Goal: Transaction & Acquisition: Download file/media

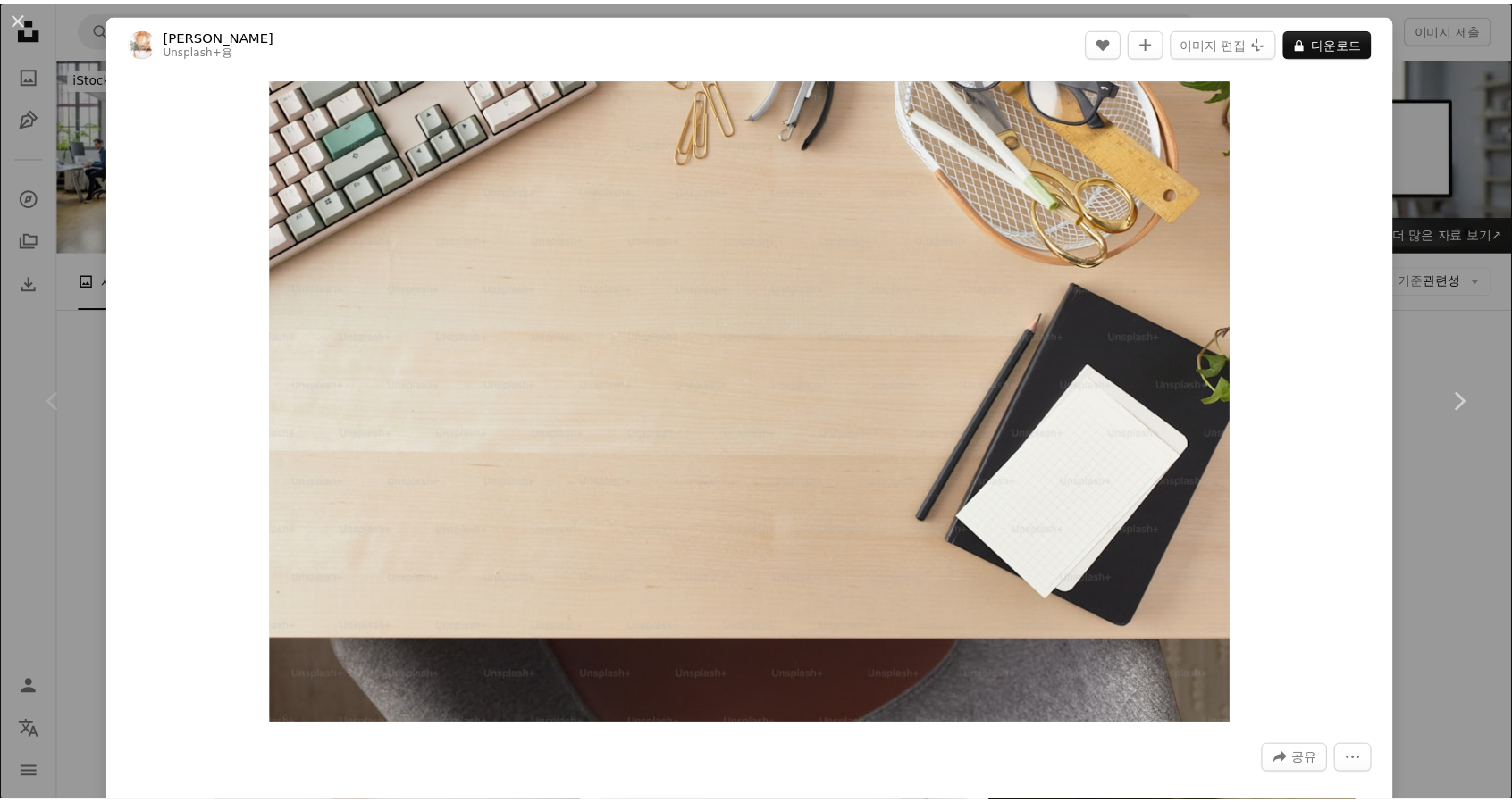
scroll to position [179, 0]
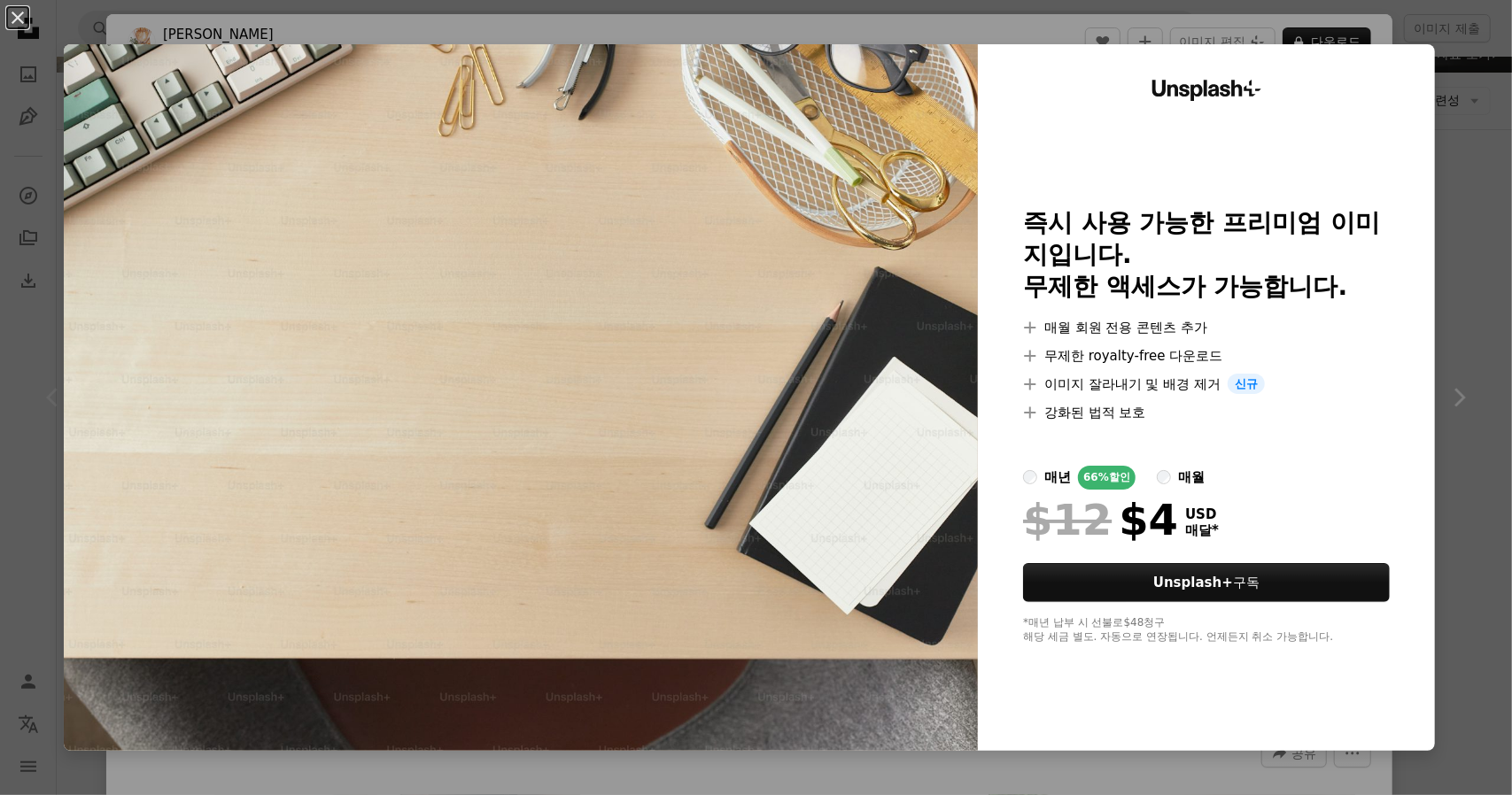
click at [1479, 237] on div "An X shape Unsplash+ 즉시 사용 가능한 프리미엄 이미지입니다. 무제한 액세스가 가능합니다. A plus sign 매월 회원 전…" at bounding box center [756, 398] width 1512 height 795
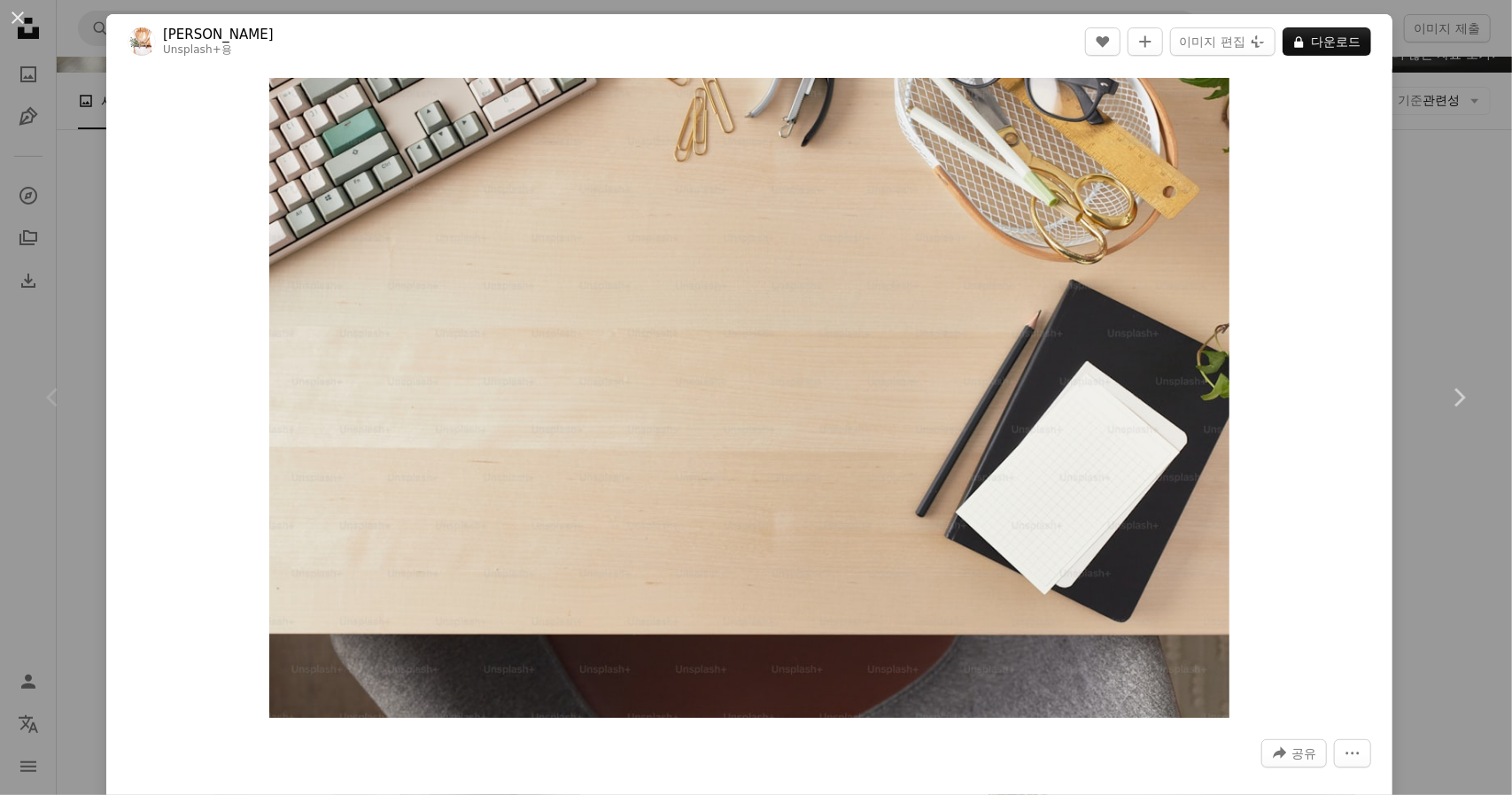
click at [1418, 165] on div "An X shape Chevron left Chevron right [PERSON_NAME] Unsplash+ 용 A heart A plus …" at bounding box center [756, 398] width 1512 height 795
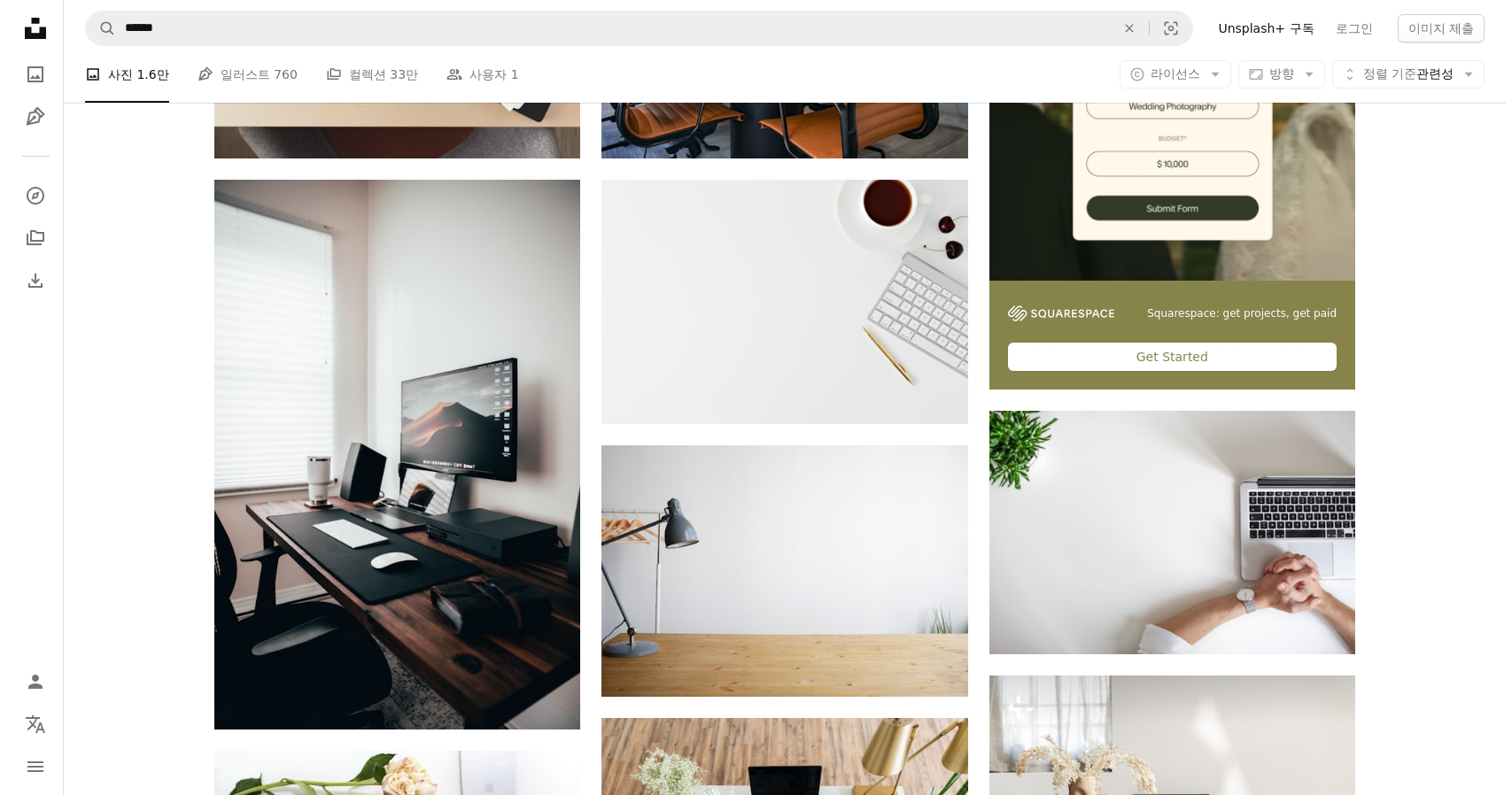
scroll to position [531, 0]
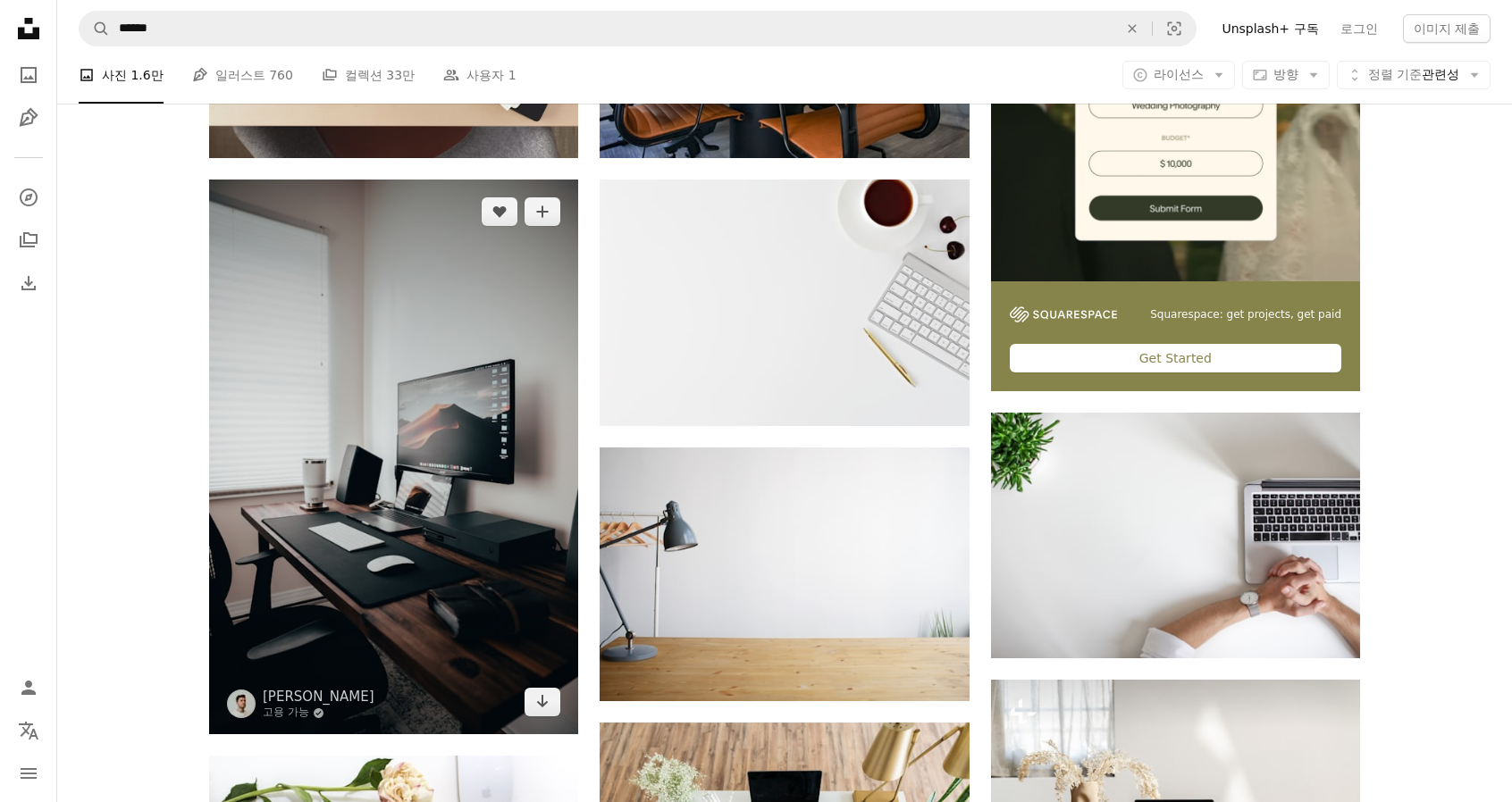
click at [339, 420] on img at bounding box center [394, 457] width 369 height 555
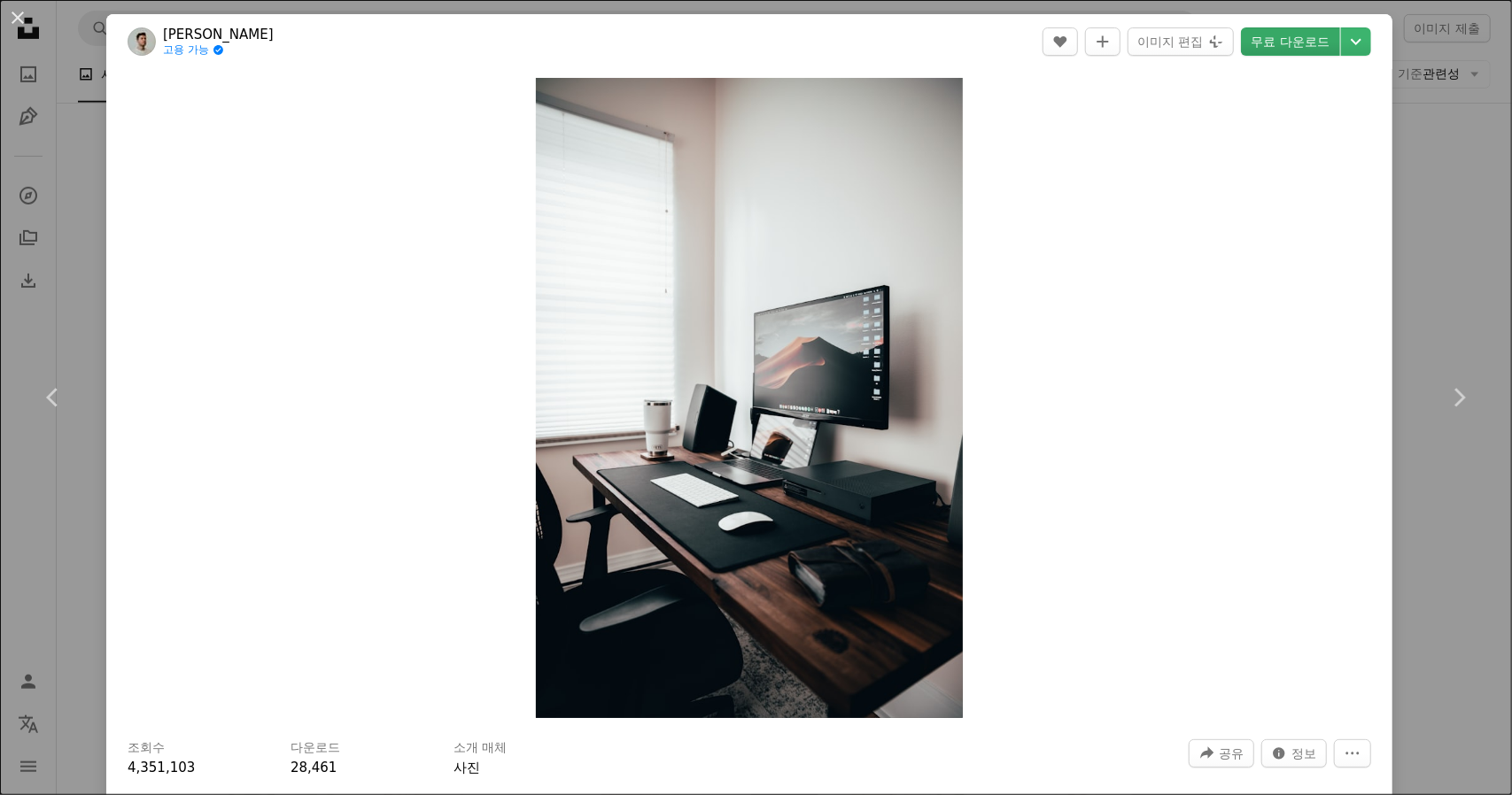
click at [1295, 36] on link "무료 다운로드" at bounding box center [1291, 42] width 99 height 29
